Goal: Information Seeking & Learning: Learn about a topic

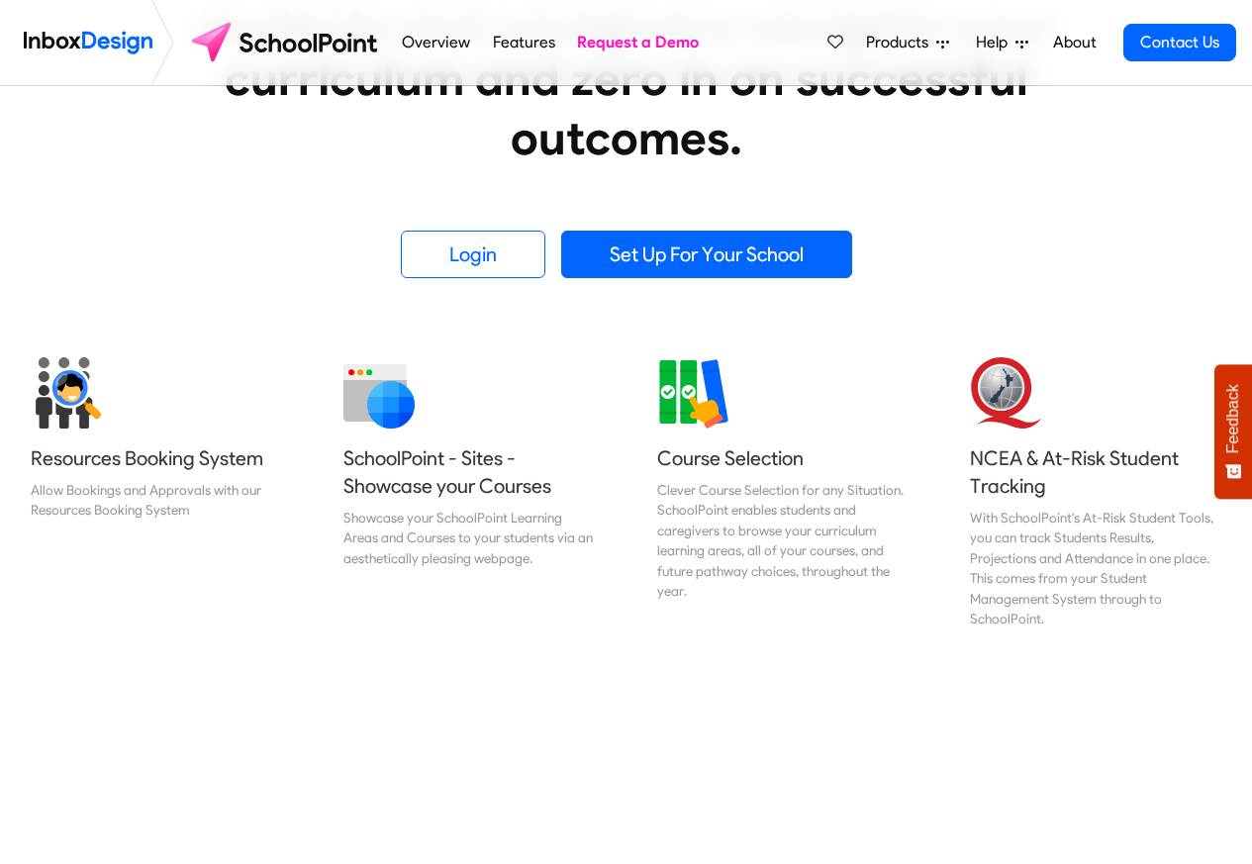
scroll to position [713, 0]
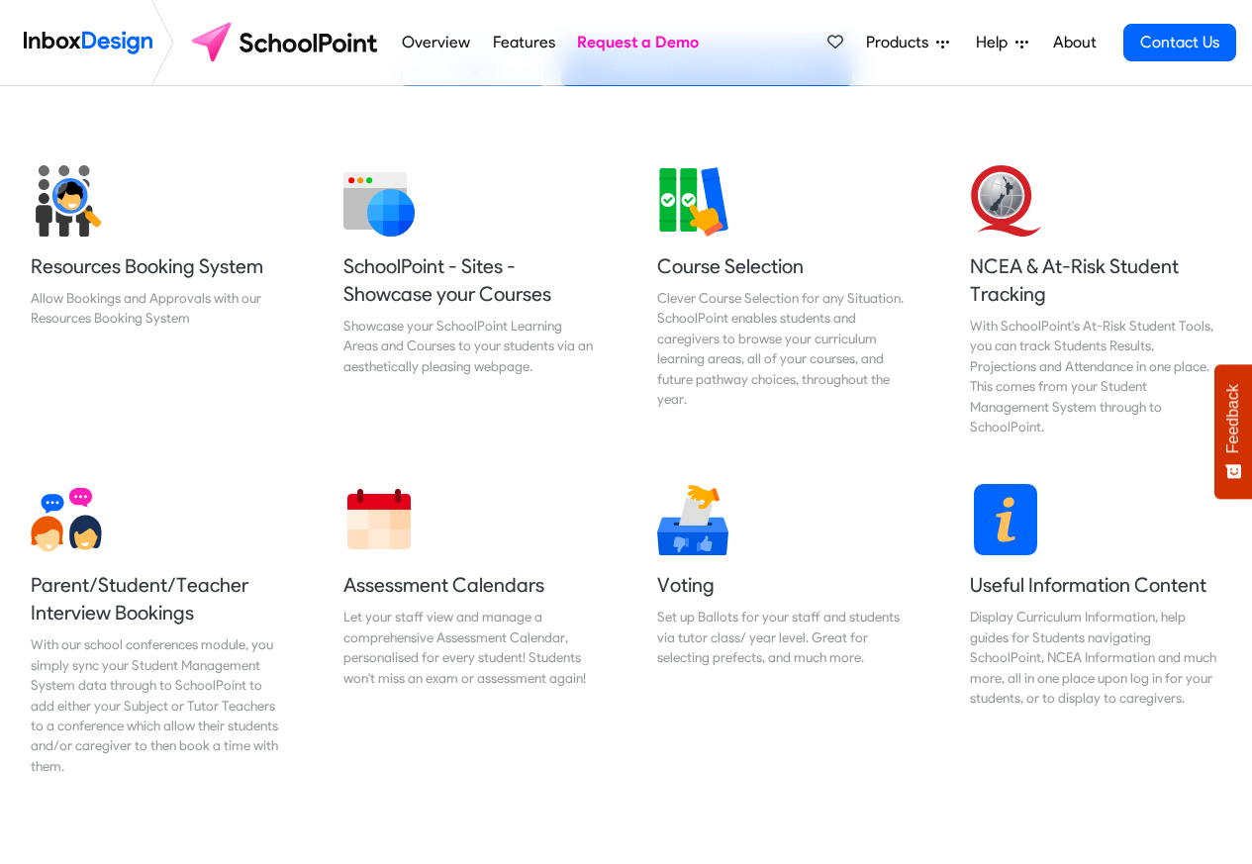
click at [528, 41] on link "Features" at bounding box center [523, 43] width 73 height 40
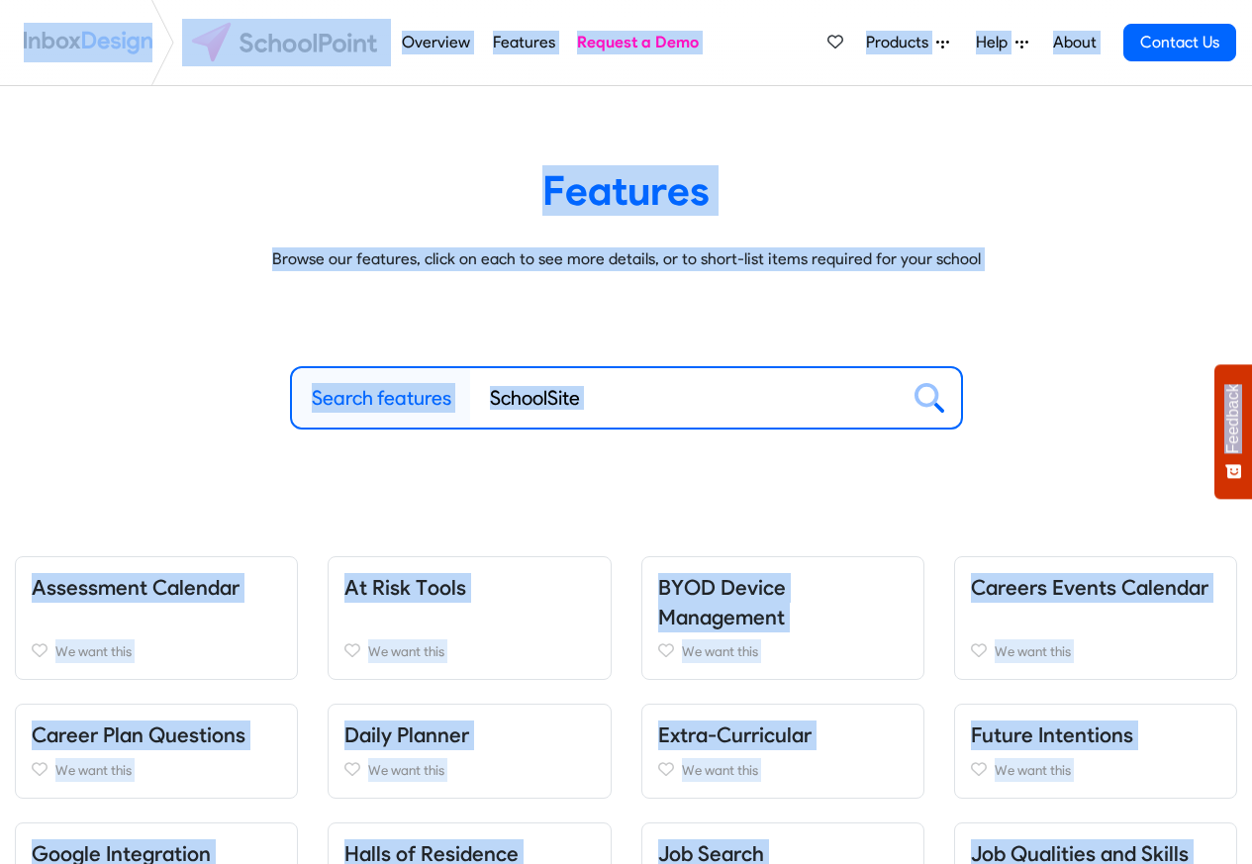
click at [1074, 41] on link "About" at bounding box center [1074, 43] width 54 height 40
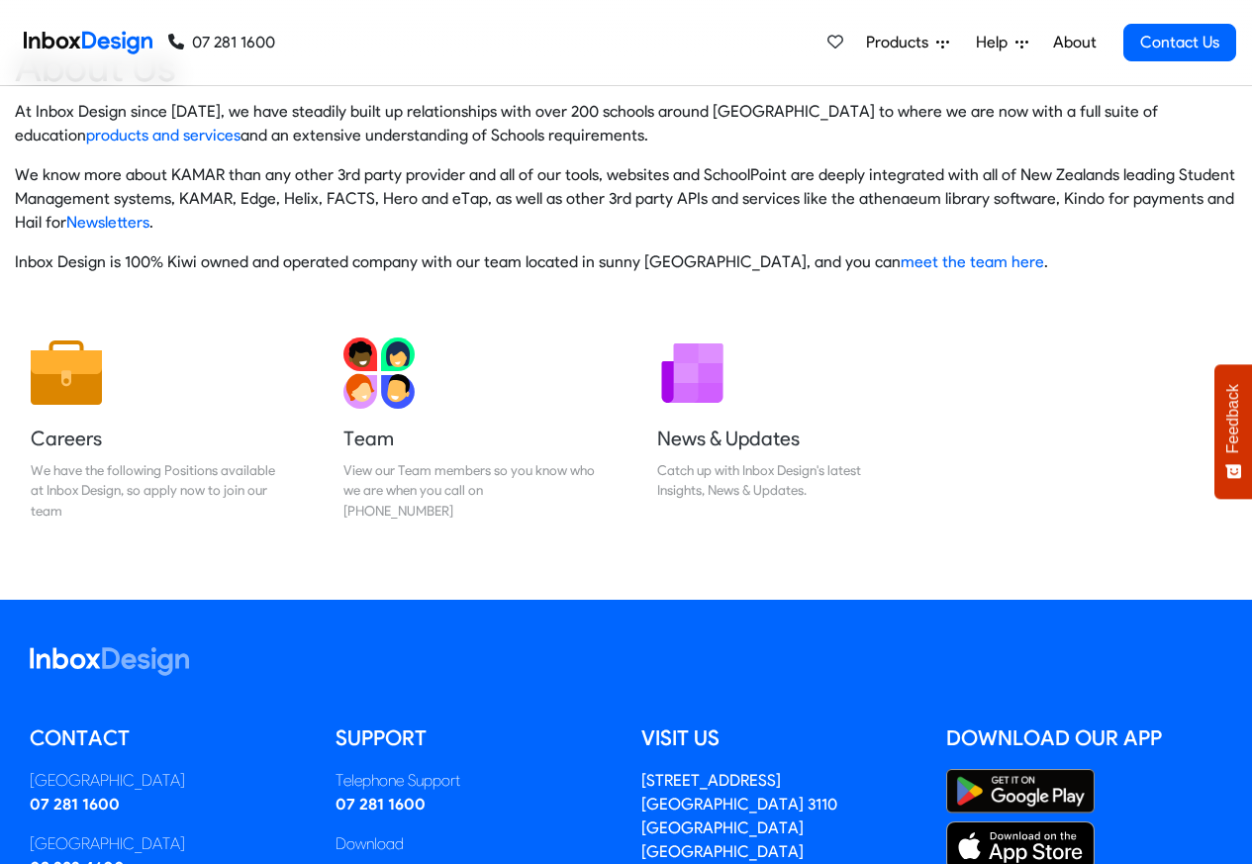
scroll to position [329, 0]
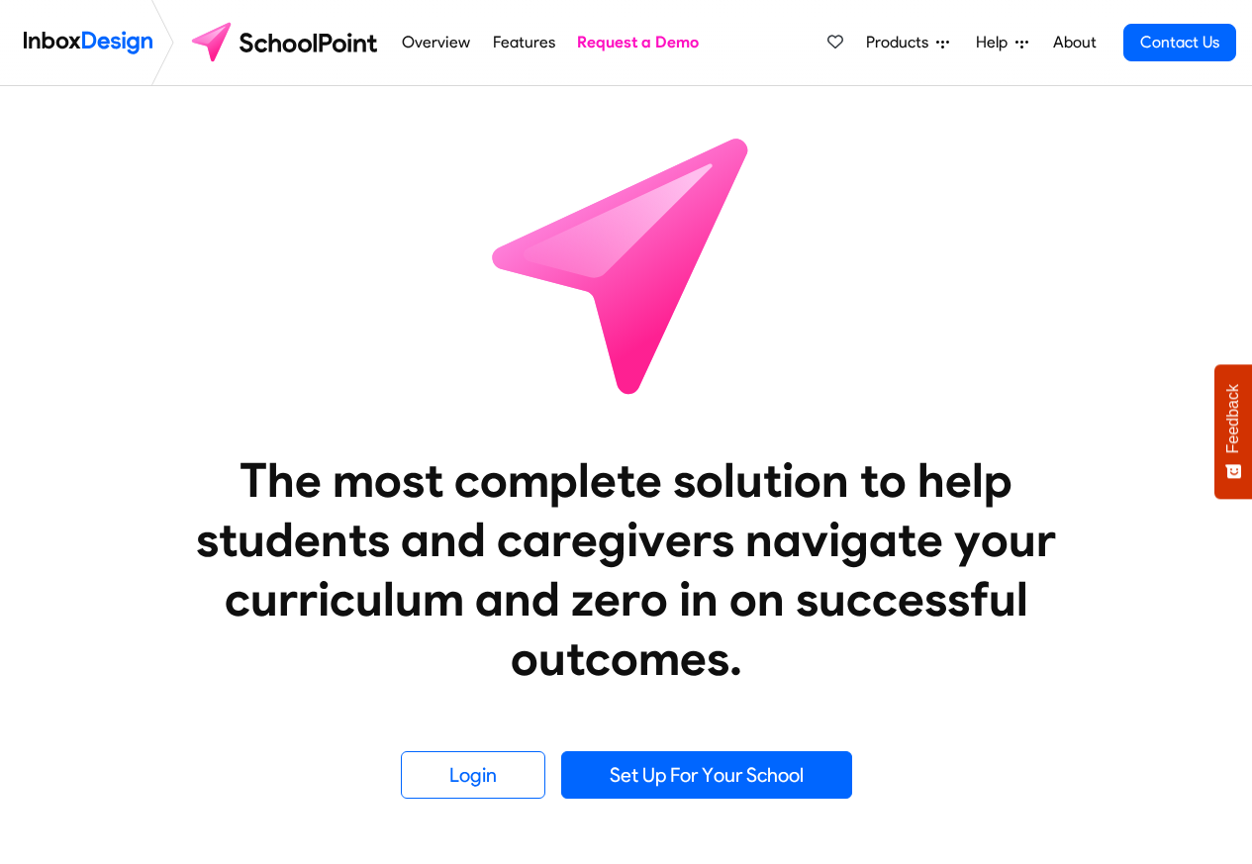
scroll to position [713, 0]
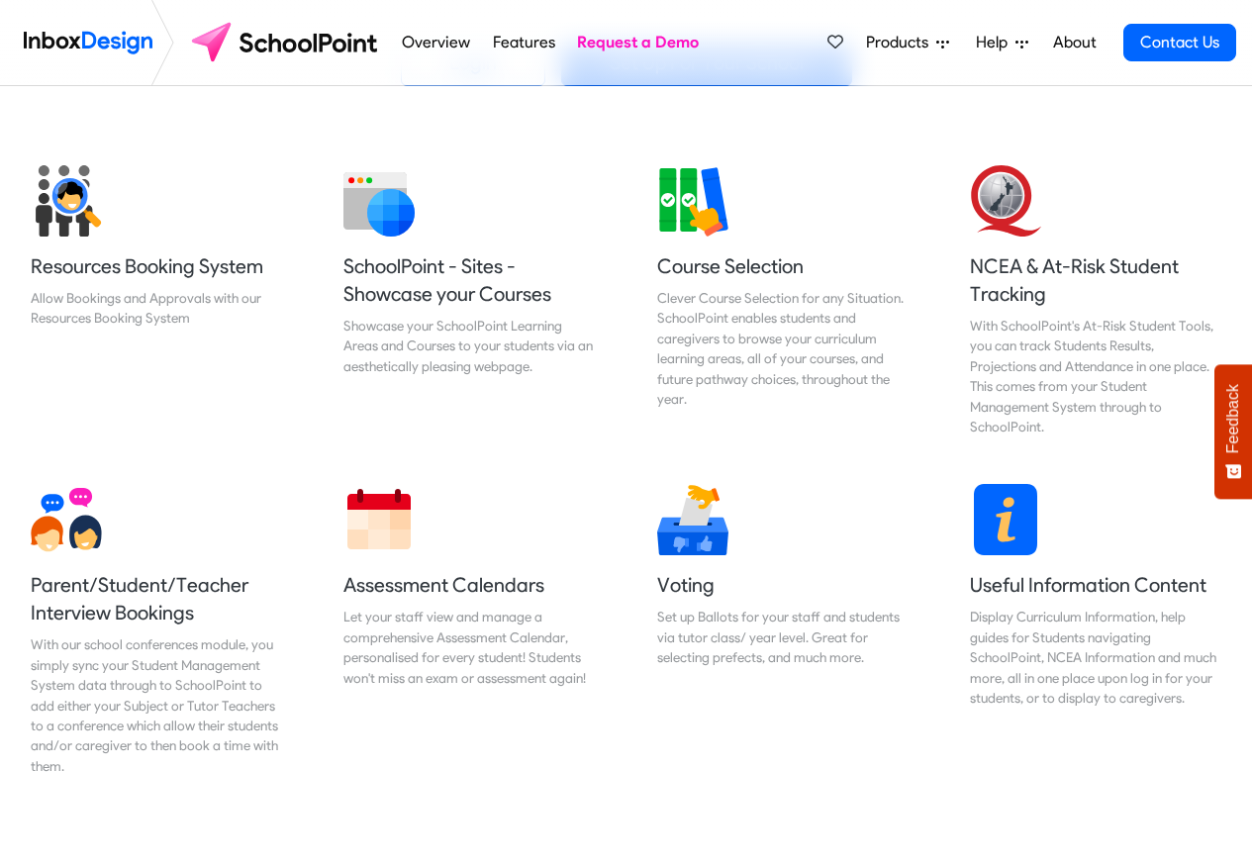
click at [91, 43] on img at bounding box center [88, 43] width 129 height 40
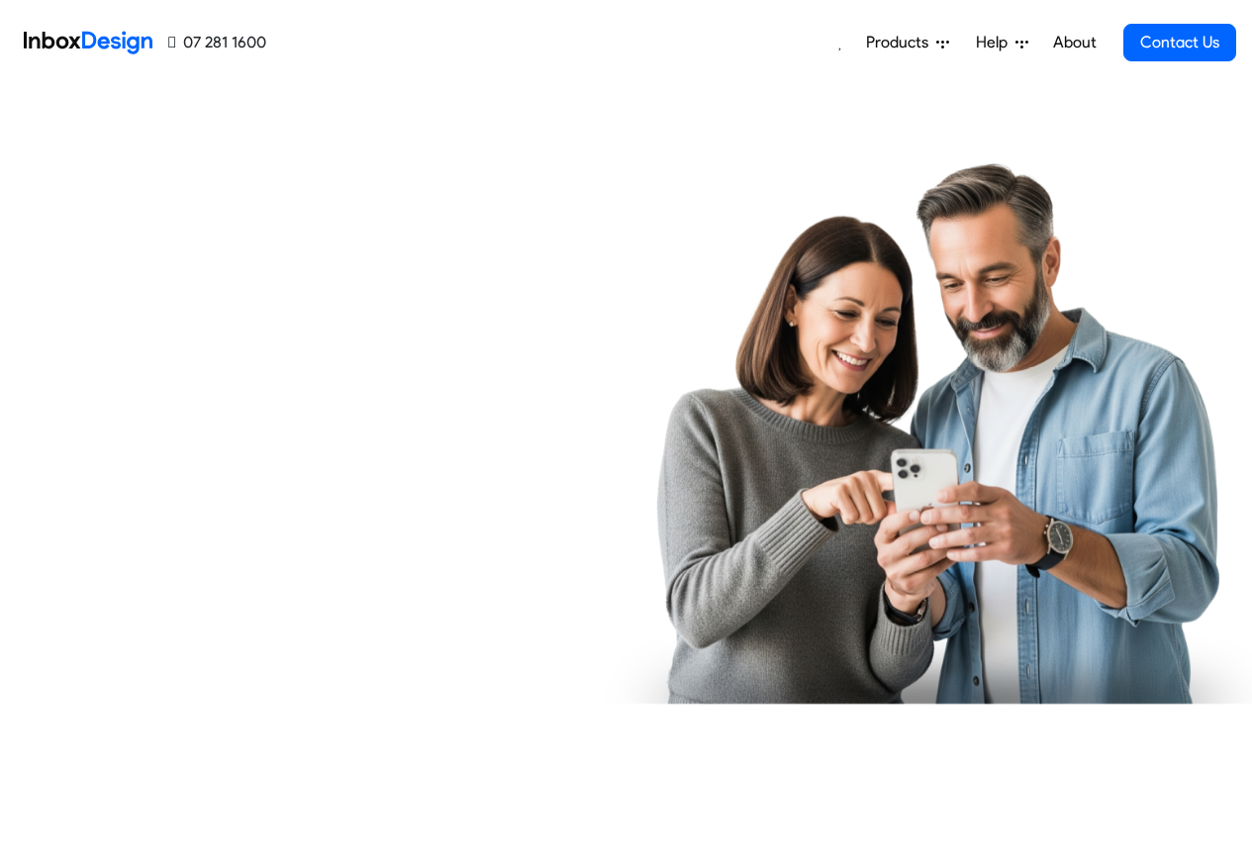
scroll to position [3566, 0]
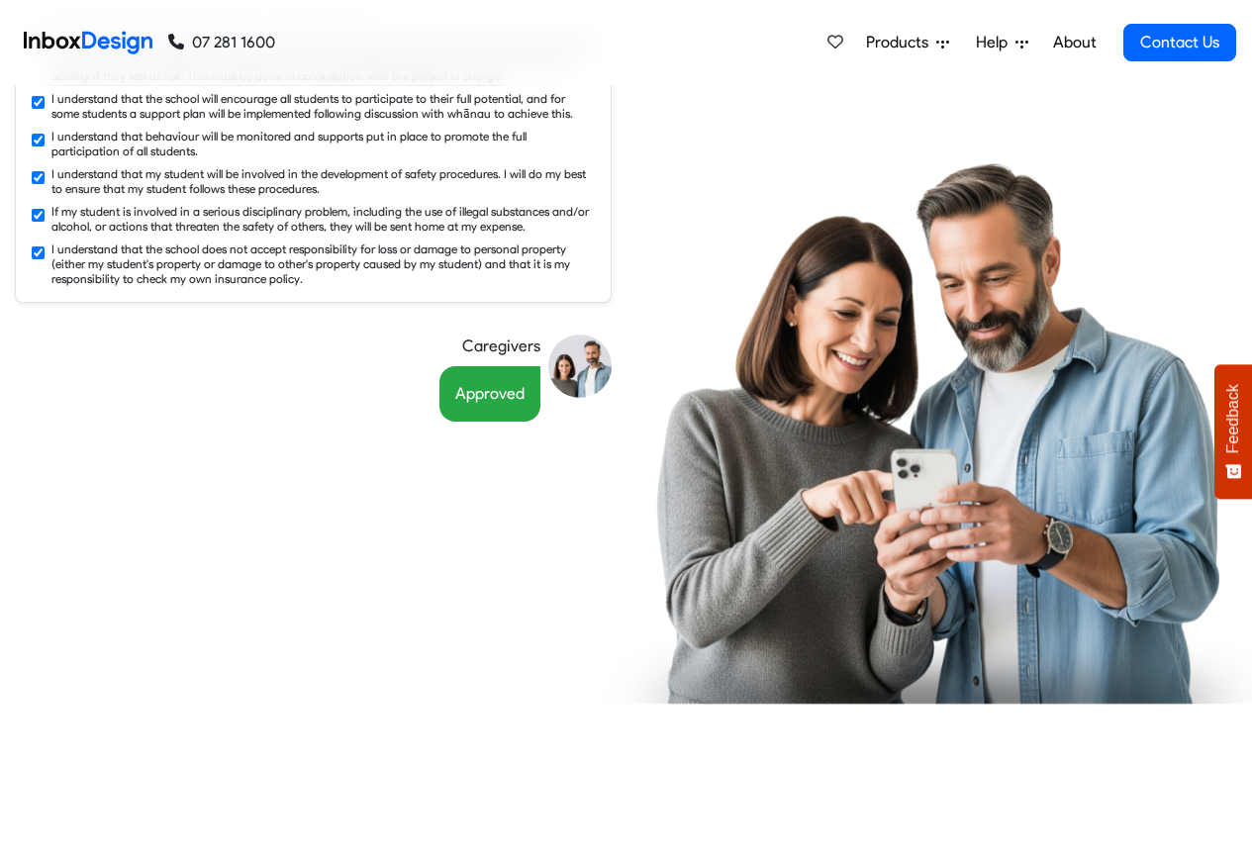
click at [102, 717] on div "Permission Slips in Caregivers Pockets Effortless, thorough consent gathering a…" at bounding box center [626, 13] width 1252 height 1531
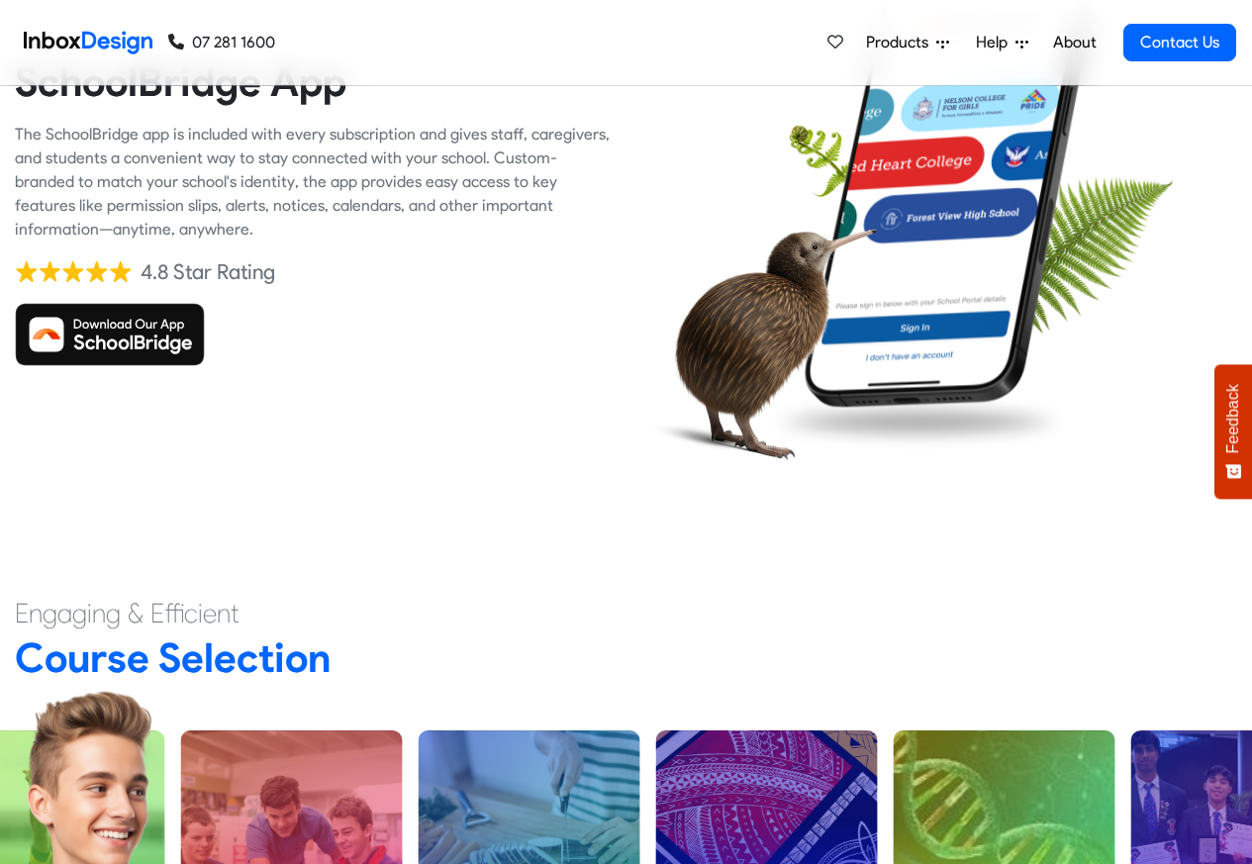
scroll to position [4754, 0]
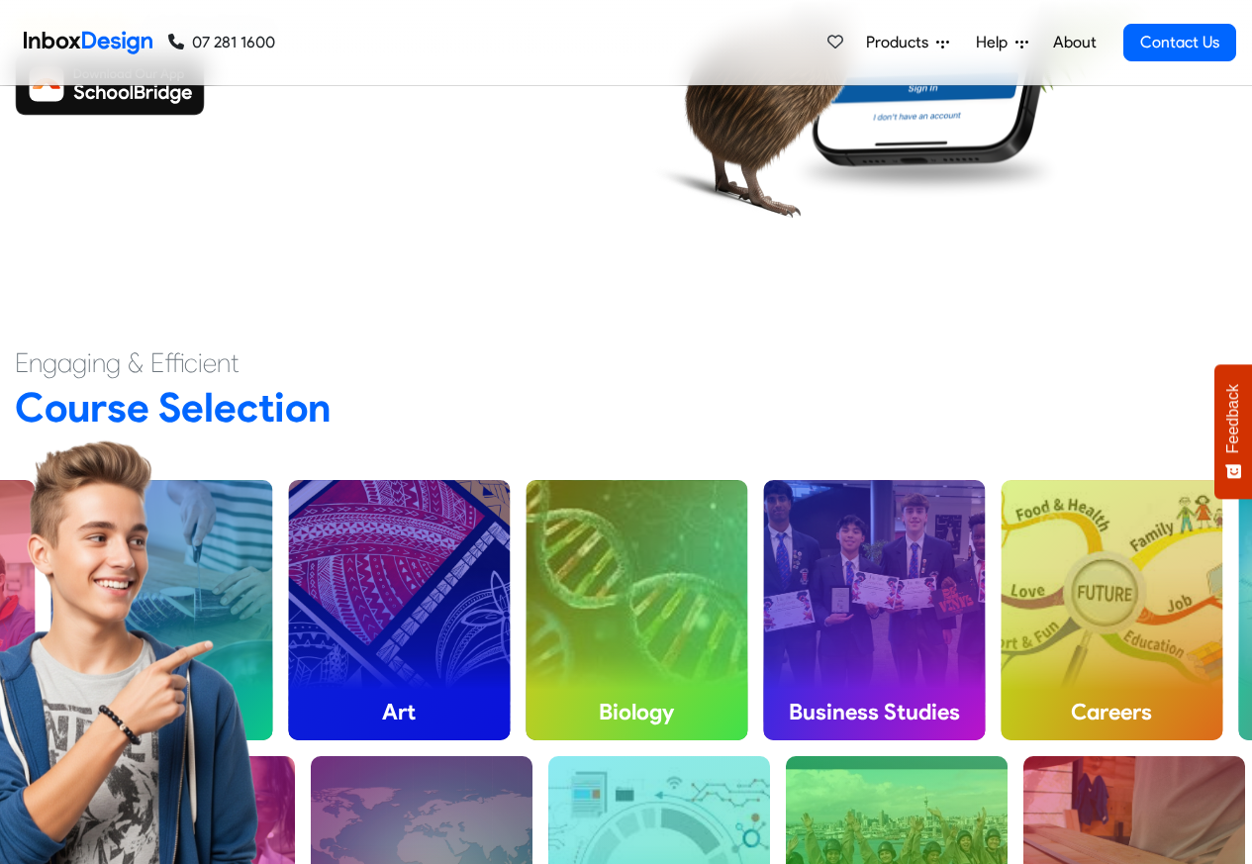
checkbox input "false"
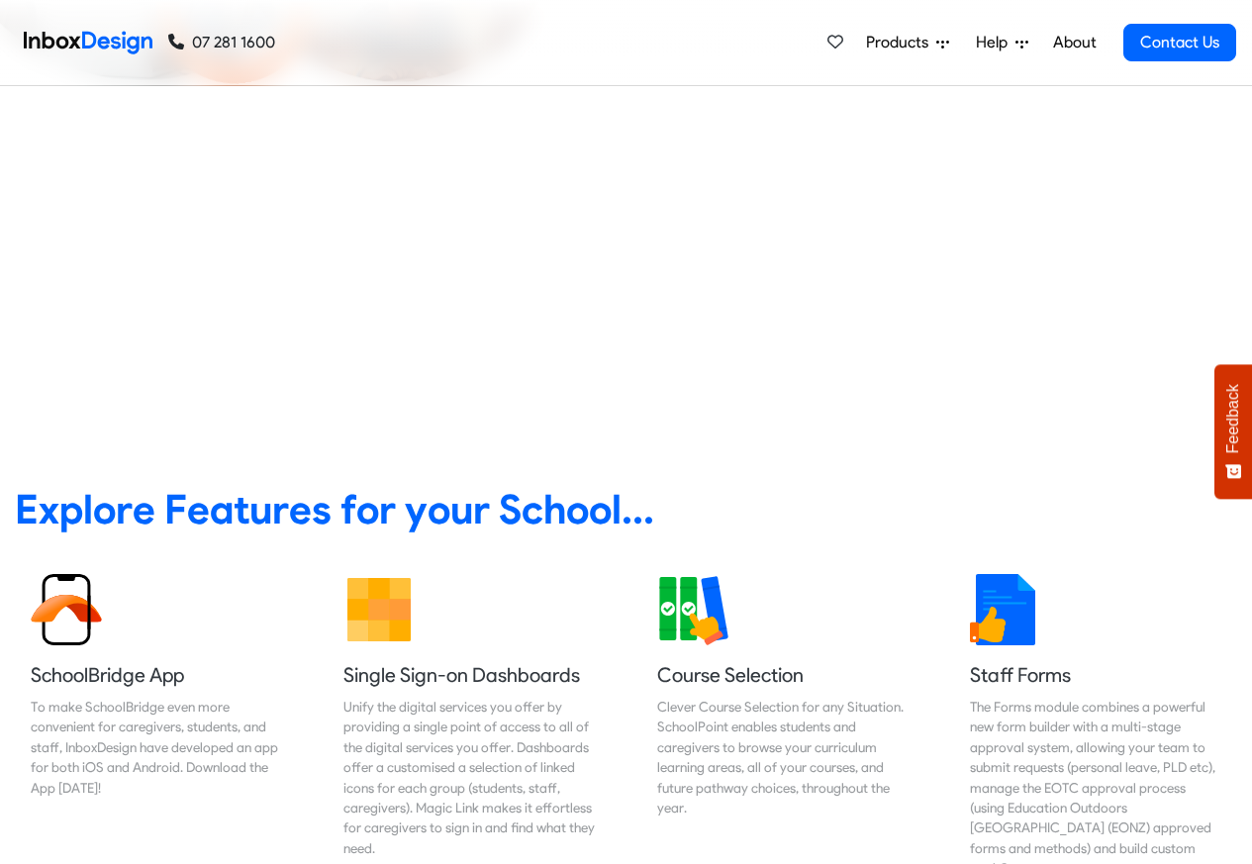
checkbox input "false"
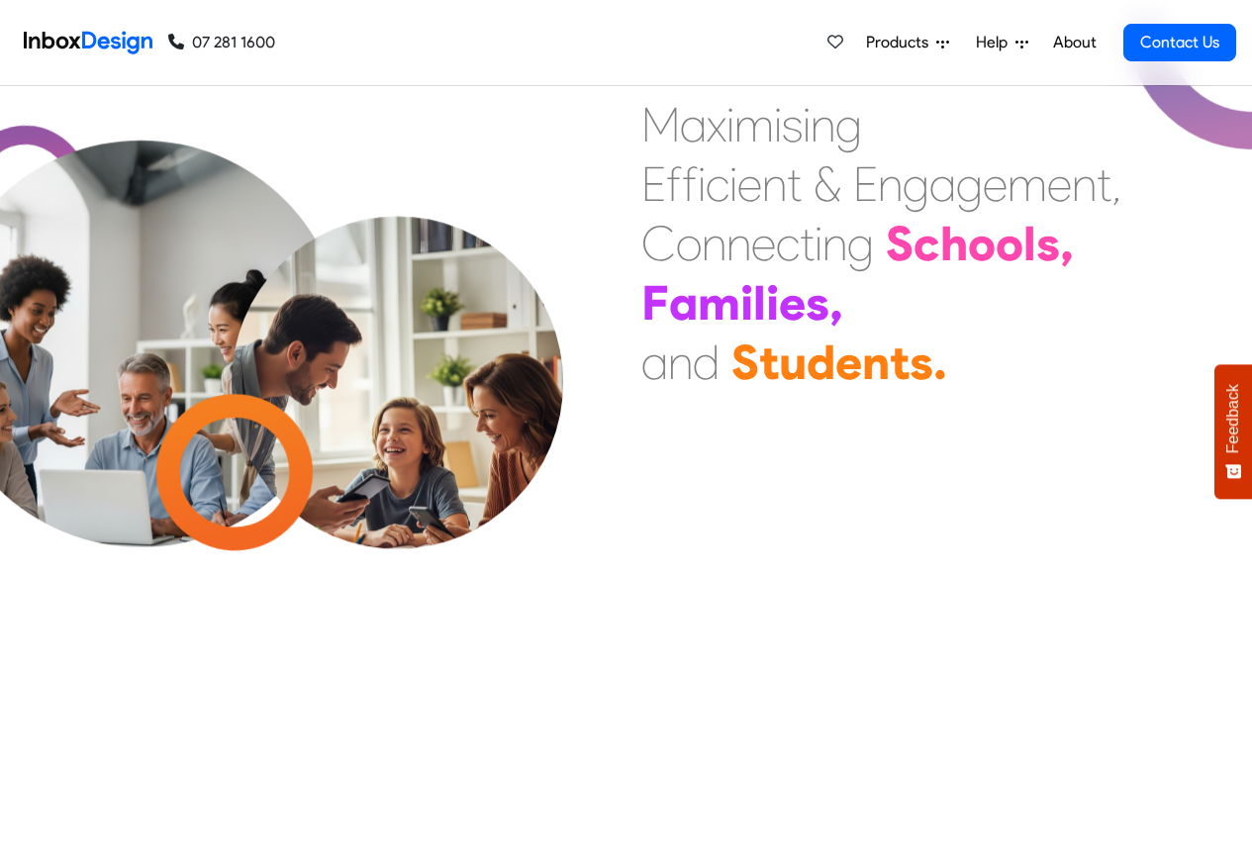
checkbox input "false"
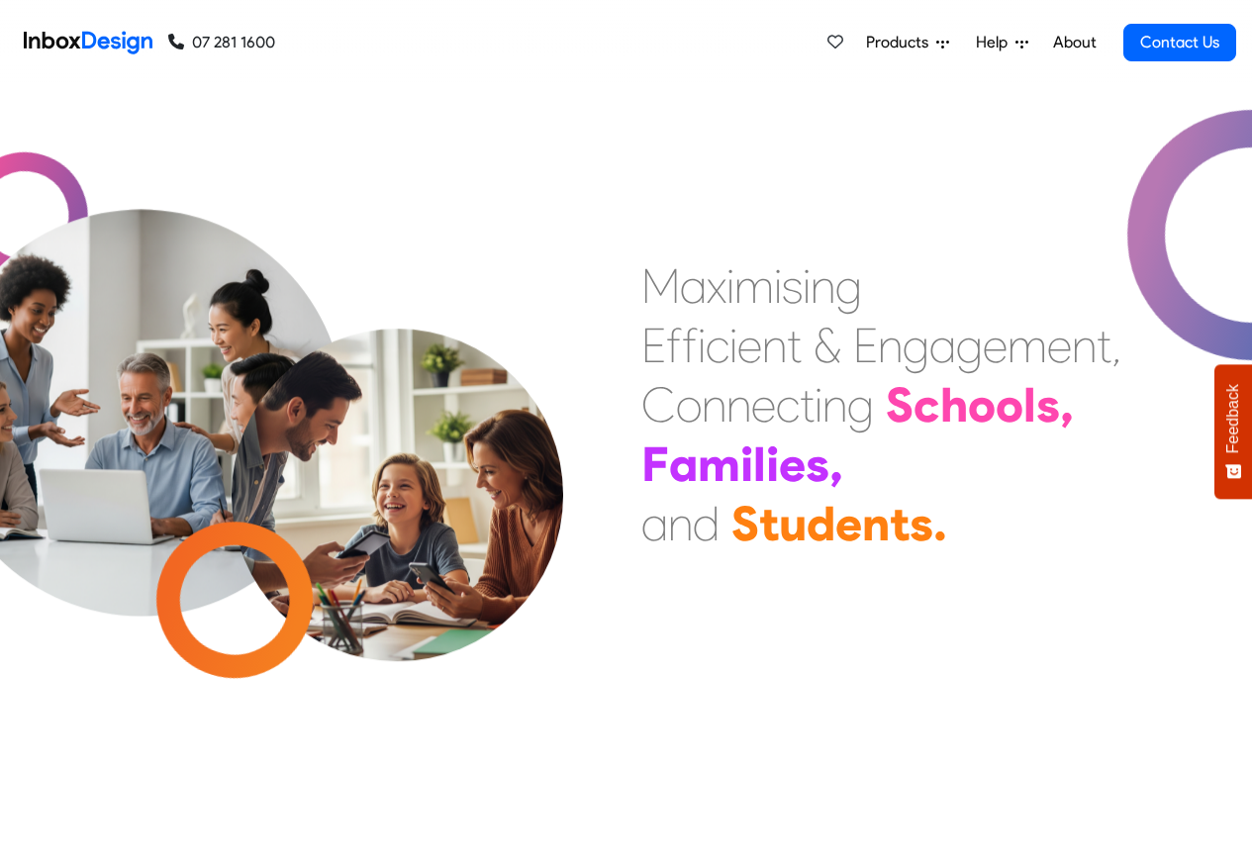
checkbox input "false"
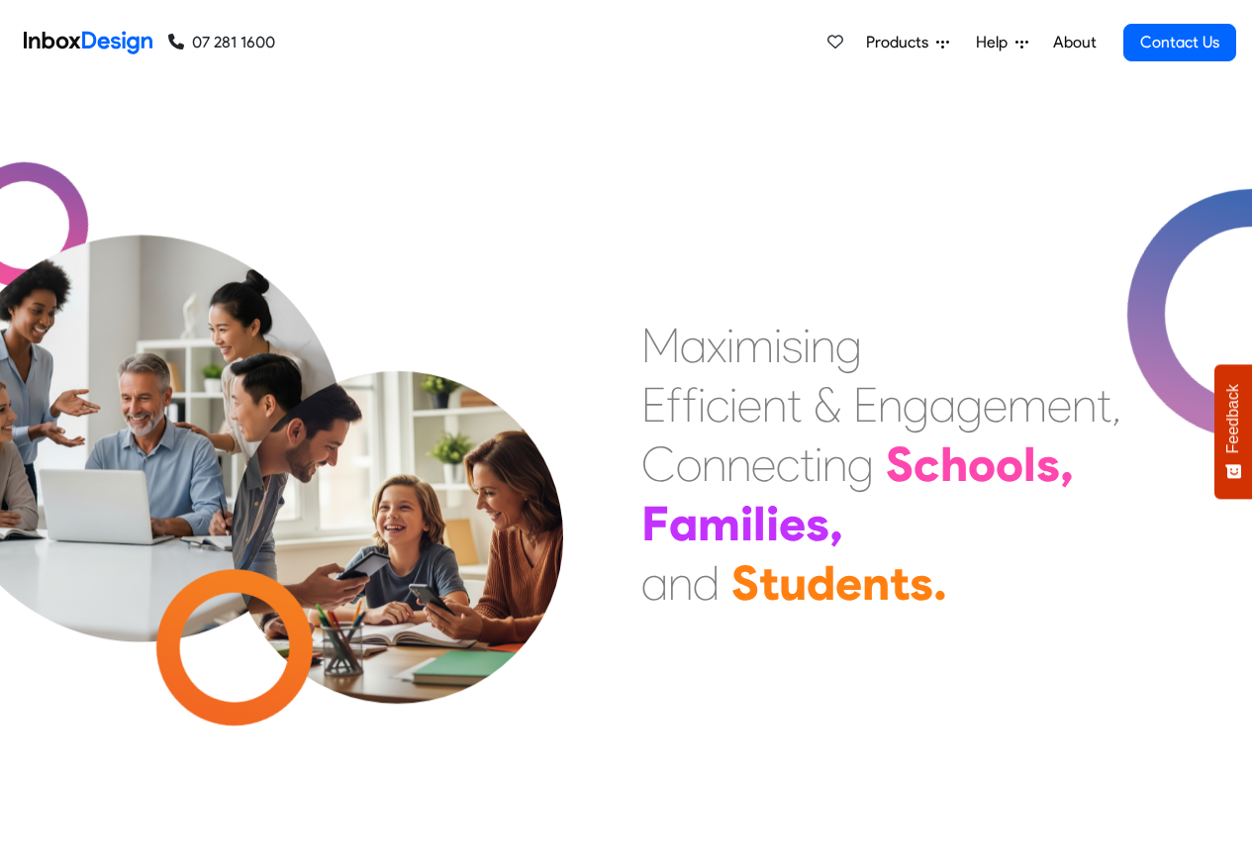
checkbox input "false"
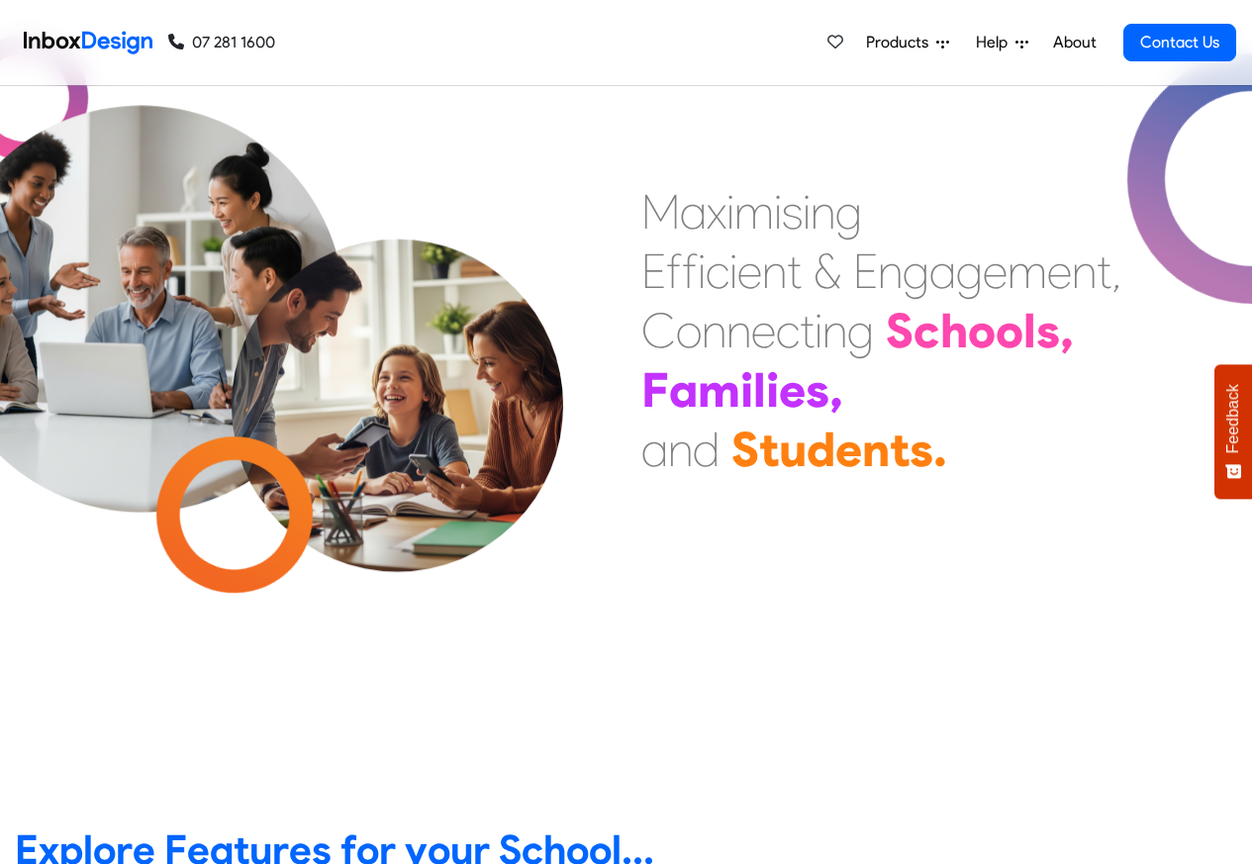
scroll to position [594, 0]
